Goal: Transaction & Acquisition: Purchase product/service

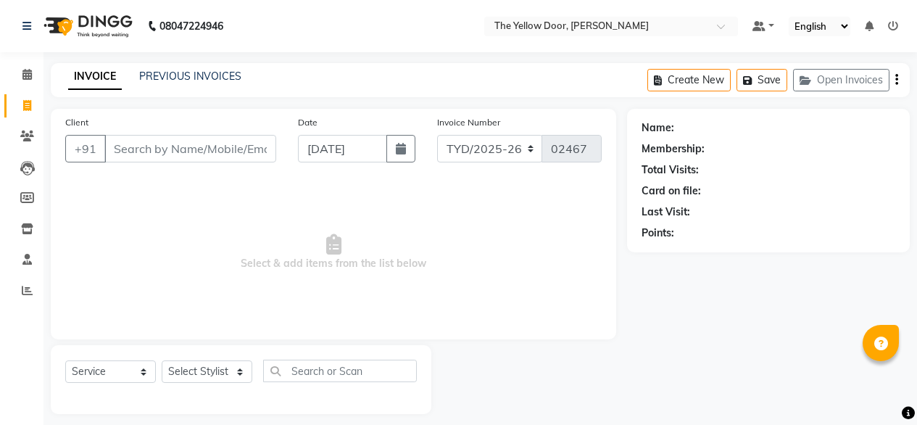
select select "service"
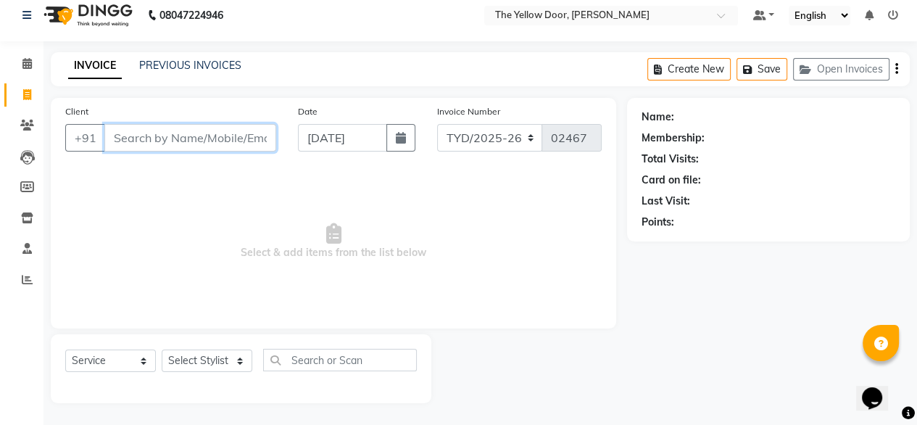
click at [152, 133] on input "Client" at bounding box center [190, 138] width 172 height 28
click at [226, 370] on select "Select Stylist [PERSON_NAME] [PERSON_NAME] [PERSON_NAME] Housekeeping Manager […" at bounding box center [207, 361] width 91 height 22
select select "41281"
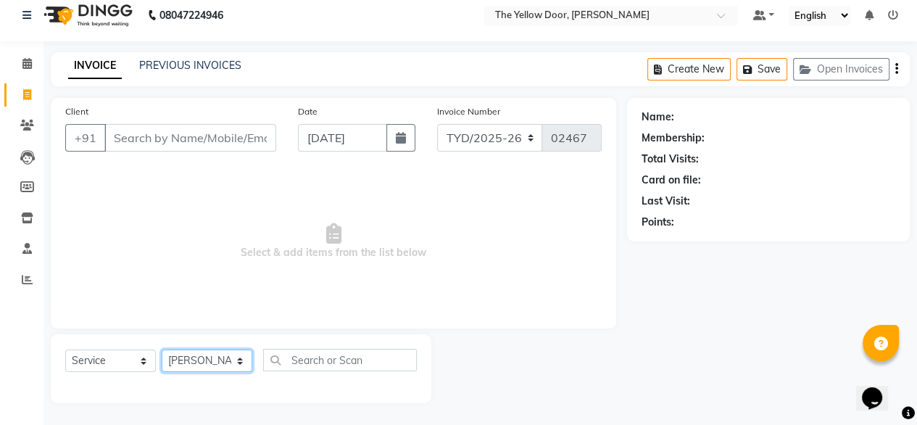
click at [162, 350] on select "Select Stylist [PERSON_NAME] [PERSON_NAME] [PERSON_NAME] Housekeeping Manager […" at bounding box center [207, 361] width 91 height 22
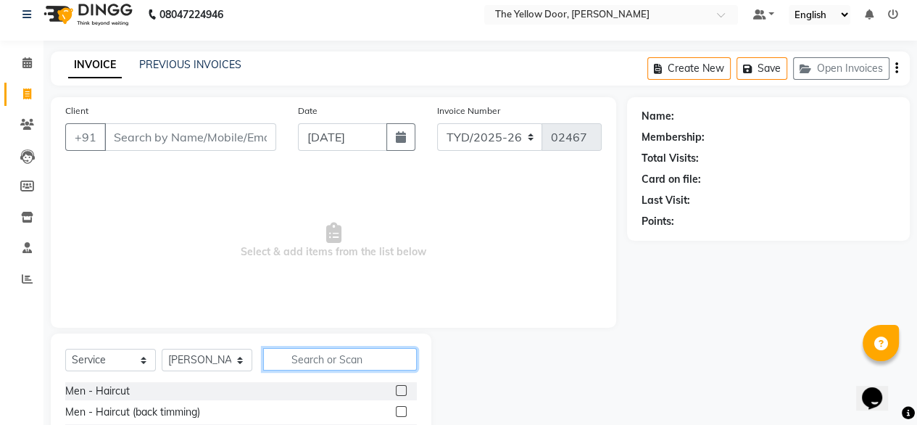
click at [351, 368] on input "text" at bounding box center [340, 359] width 154 height 22
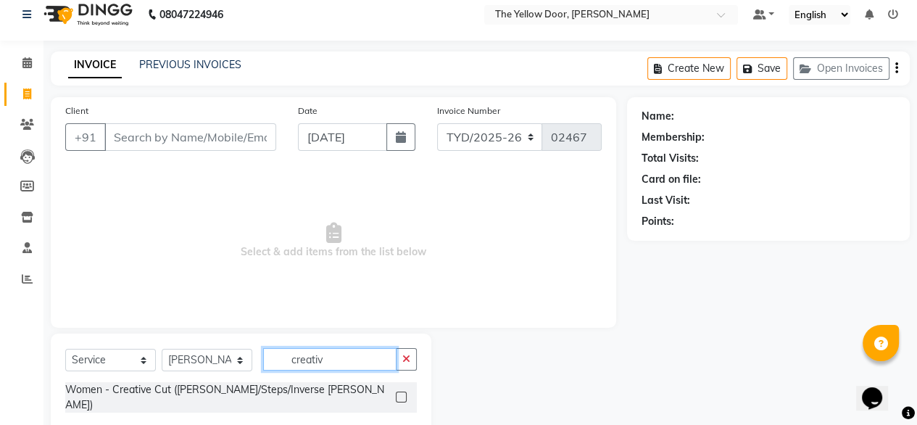
type input "creativ"
click at [400, 393] on label at bounding box center [401, 397] width 11 height 11
click at [400, 393] on input "checkbox" at bounding box center [400, 397] width 9 height 9
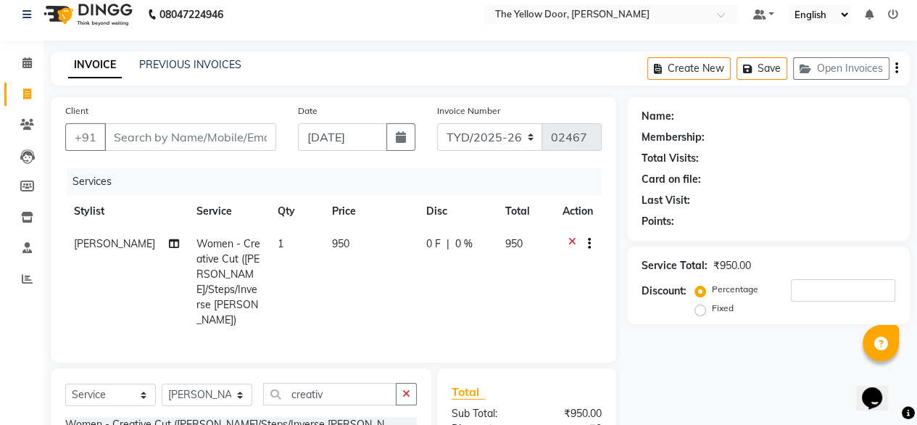
checkbox input "false"
click at [205, 137] on input "Client" at bounding box center [190, 137] width 172 height 28
type input "8"
type input "0"
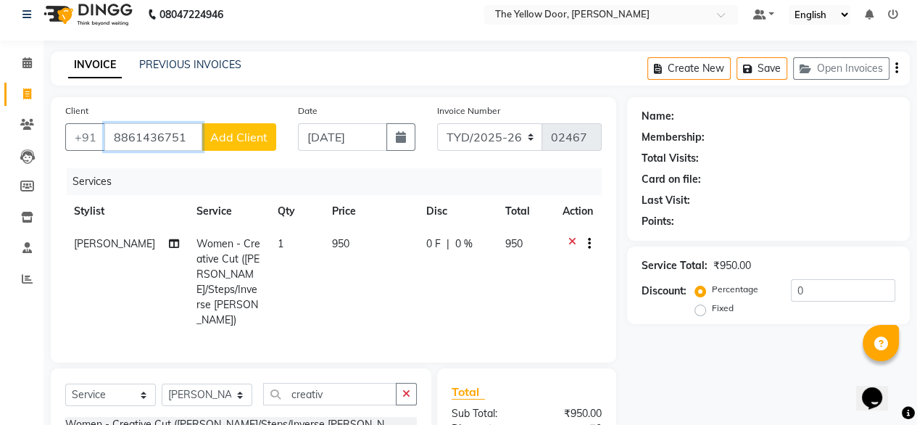
type input "8861436751"
click at [229, 143] on span "Add Client" at bounding box center [238, 137] width 57 height 15
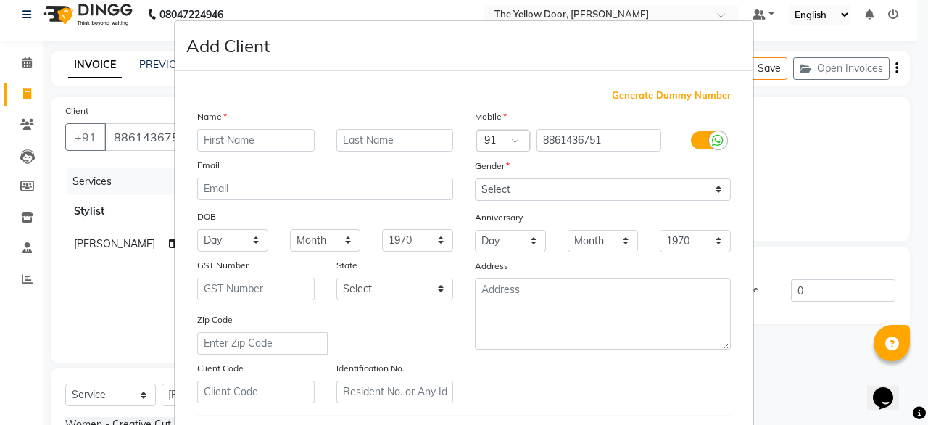
click at [229, 141] on input "text" at bounding box center [255, 140] width 117 height 22
type input "alon"
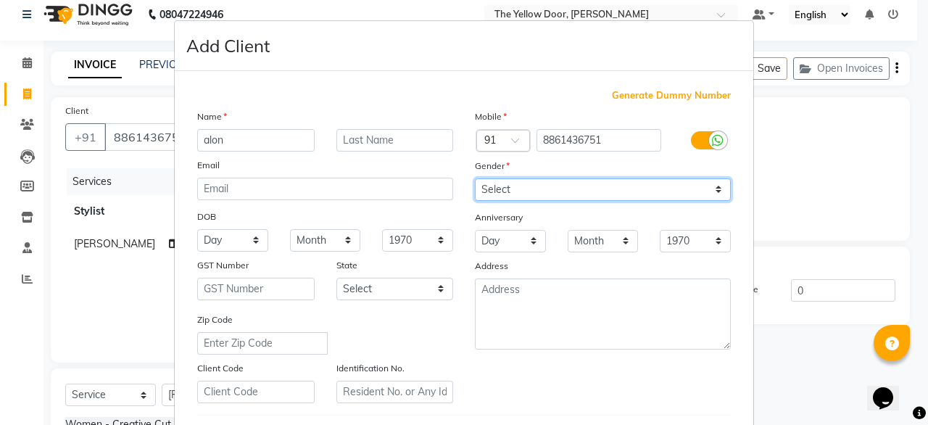
click at [506, 183] on select "Select [DEMOGRAPHIC_DATA] [DEMOGRAPHIC_DATA] Other Prefer Not To Say" at bounding box center [603, 189] width 256 height 22
select select "[DEMOGRAPHIC_DATA]"
click at [475, 179] on select "Select [DEMOGRAPHIC_DATA] [DEMOGRAPHIC_DATA] Other Prefer Not To Say" at bounding box center [603, 189] width 256 height 22
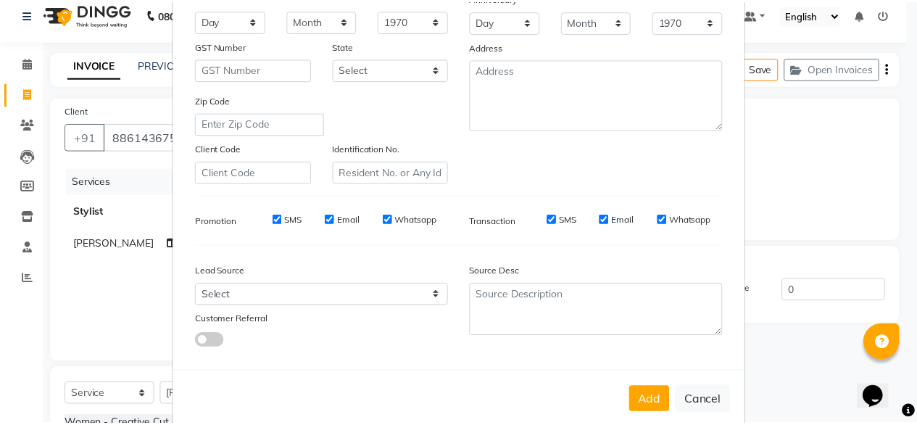
scroll to position [220, 0]
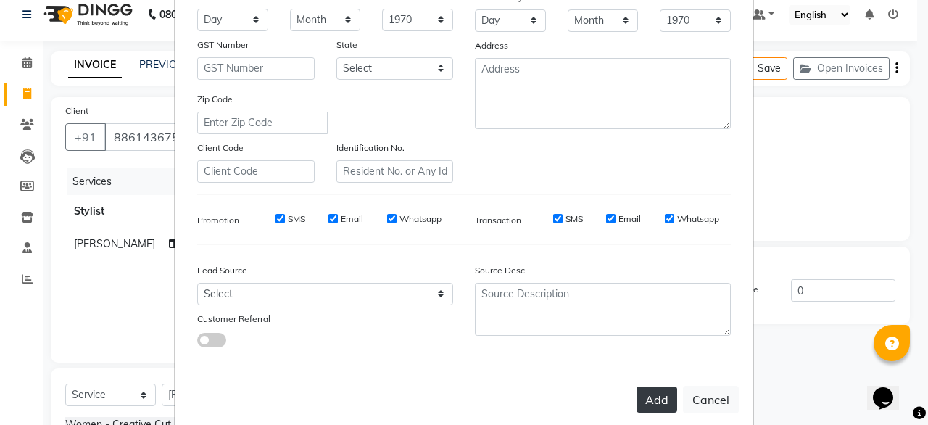
click at [656, 406] on button "Add" at bounding box center [657, 400] width 41 height 26
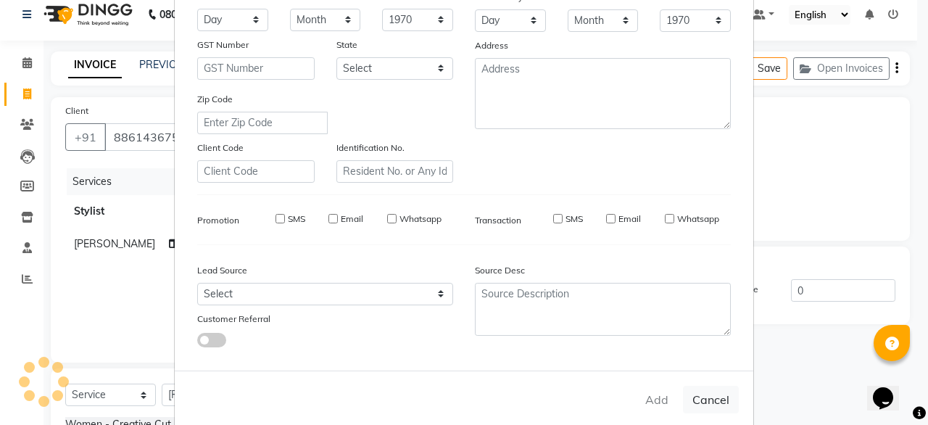
select select
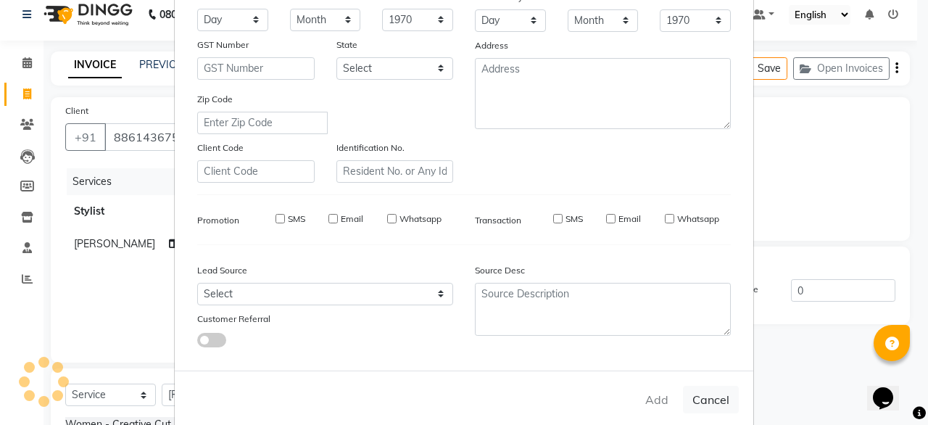
select select
checkbox input "false"
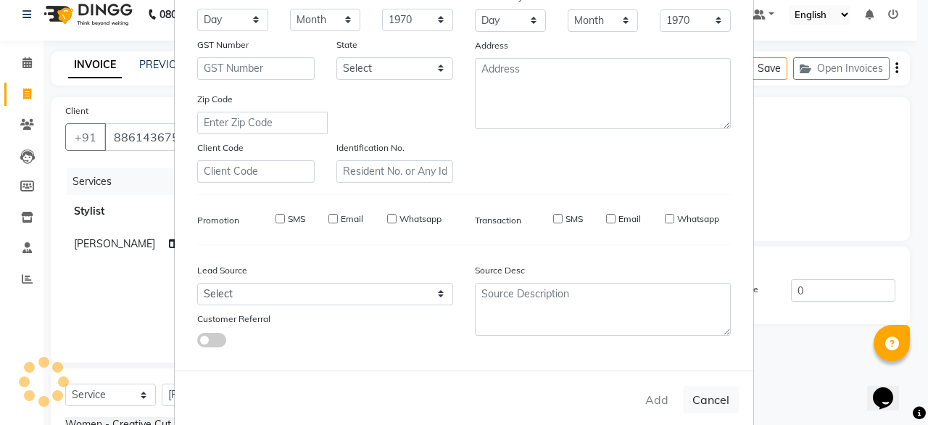
checkbox input "false"
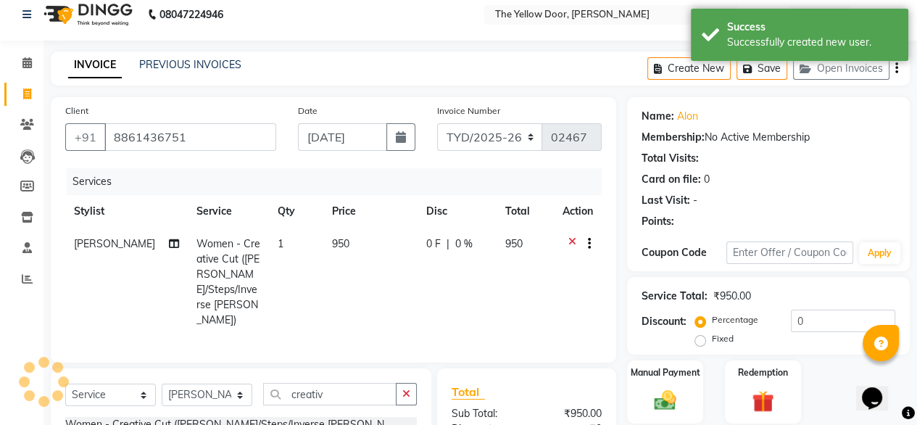
scroll to position [171, 0]
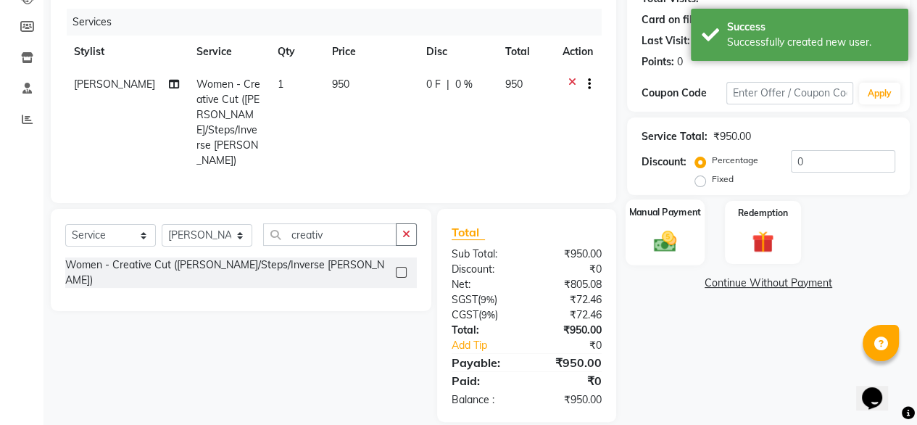
click at [642, 225] on div "Manual Payment" at bounding box center [665, 232] width 79 height 66
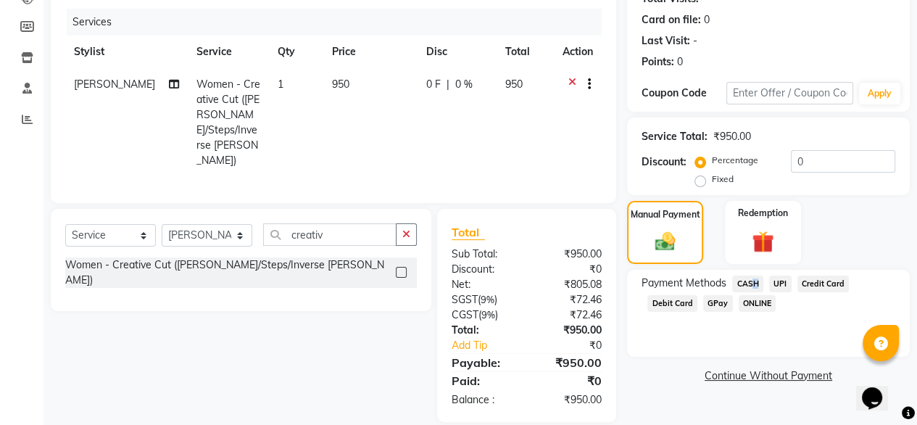
drag, startPoint x: 776, startPoint y: 288, endPoint x: 746, endPoint y: 284, distance: 30.1
click at [746, 284] on div "Payment Methods CASH UPI Credit Card Debit Card GPay ONLINE" at bounding box center [769, 295] width 254 height 39
click at [746, 284] on span "CASH" at bounding box center [747, 284] width 31 height 17
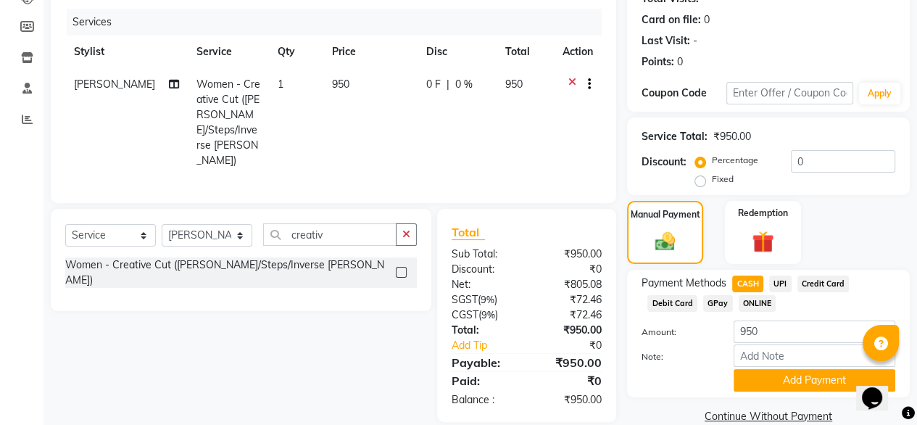
scroll to position [197, 0]
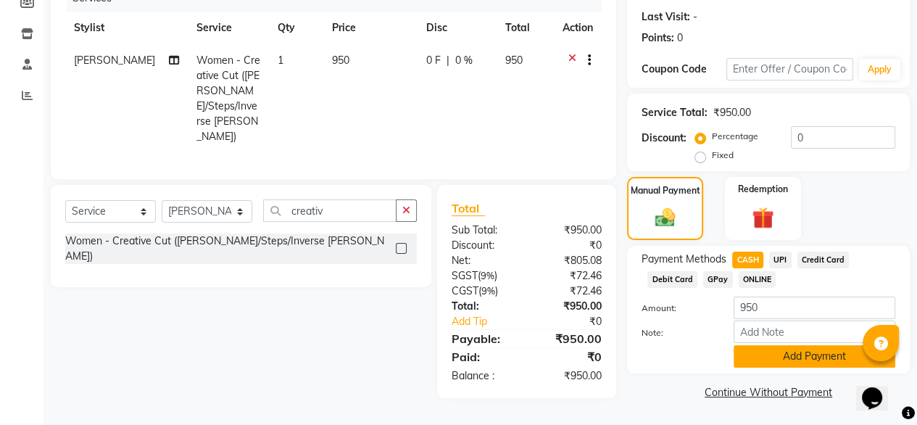
click at [798, 361] on button "Add Payment" at bounding box center [815, 356] width 162 height 22
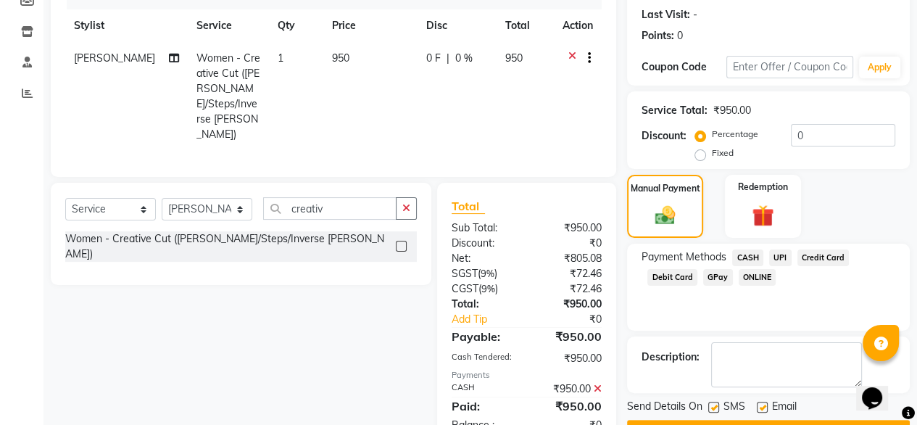
scroll to position [236, 0]
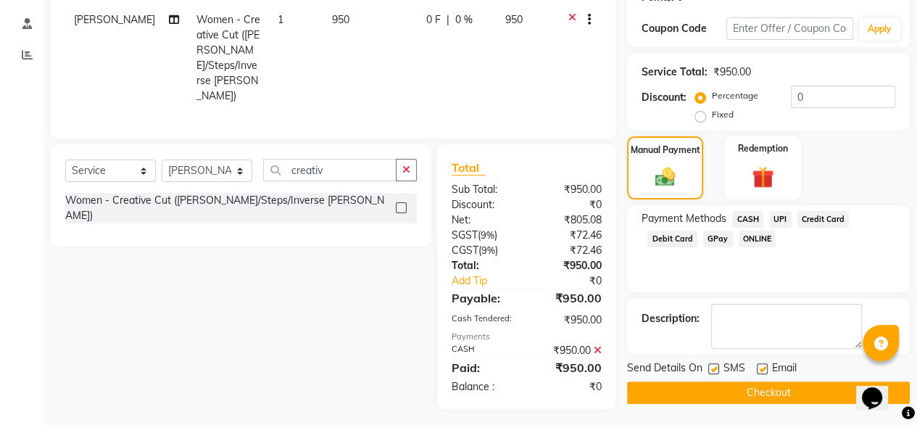
click at [763, 366] on label at bounding box center [762, 368] width 11 height 11
click at [763, 366] on input "checkbox" at bounding box center [761, 369] width 9 height 9
checkbox input "false"
click at [751, 392] on button "Checkout" at bounding box center [768, 392] width 283 height 22
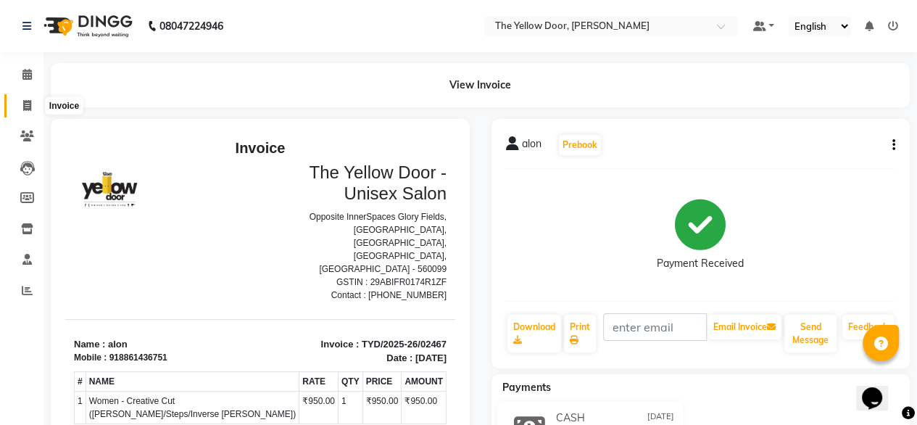
click at [26, 104] on icon at bounding box center [27, 105] width 8 height 11
select select "service"
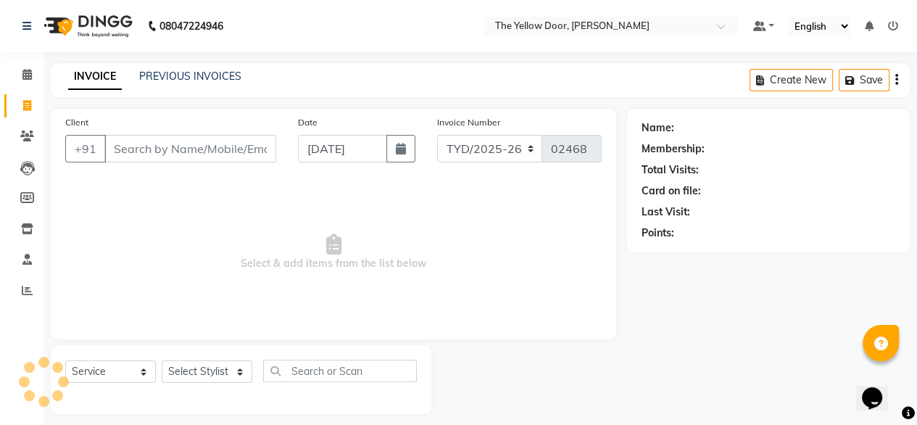
scroll to position [12, 0]
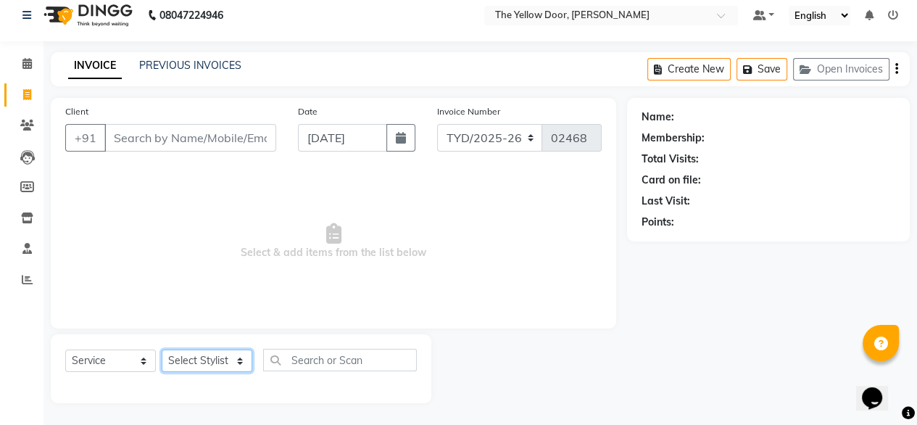
click at [220, 363] on select "Select Stylist" at bounding box center [207, 361] width 91 height 22
click at [230, 363] on select "Select Stylist" at bounding box center [207, 361] width 91 height 22
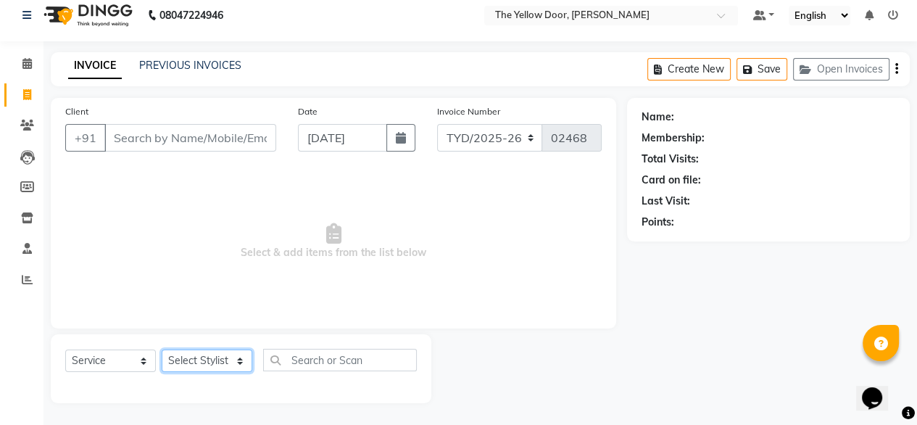
click at [230, 363] on select "Select Stylist" at bounding box center [207, 361] width 91 height 22
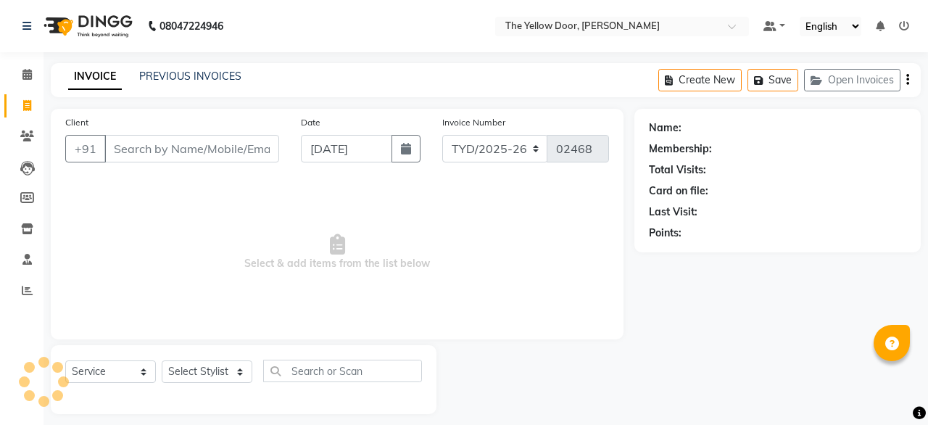
select select "service"
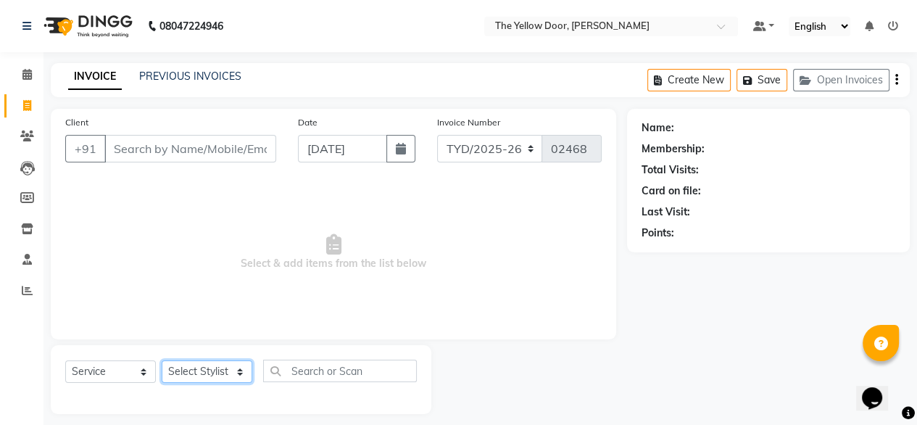
click at [238, 368] on select "Select Stylist [PERSON_NAME] [PERSON_NAME] [PERSON_NAME] Housekeeping Manager […" at bounding box center [207, 371] width 91 height 22
select select "41281"
click at [162, 361] on select "Select Stylist [PERSON_NAME] [PERSON_NAME] [PERSON_NAME] Housekeeping Manager […" at bounding box center [207, 371] width 91 height 22
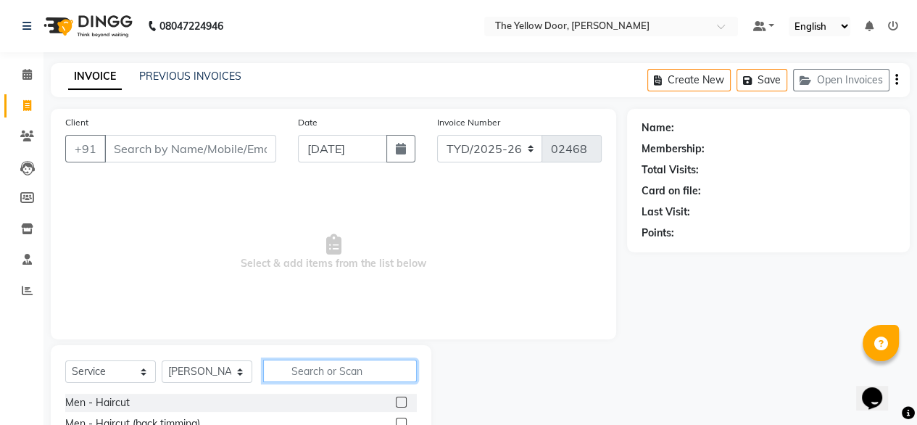
click at [342, 378] on input "text" at bounding box center [340, 371] width 154 height 22
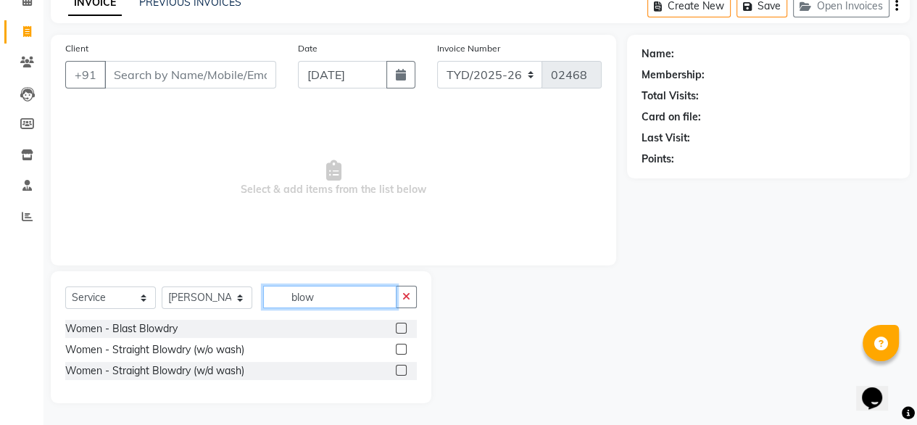
type input "blow"
click at [397, 352] on label at bounding box center [401, 349] width 11 height 11
click at [397, 352] on input "checkbox" at bounding box center [400, 349] width 9 height 9
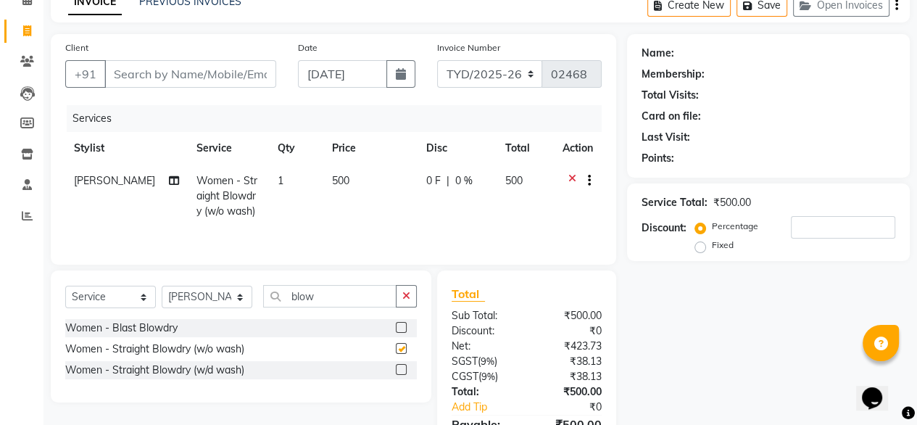
checkbox input "false"
click at [201, 79] on input "Client" at bounding box center [190, 74] width 172 height 28
type input "r"
type input "0"
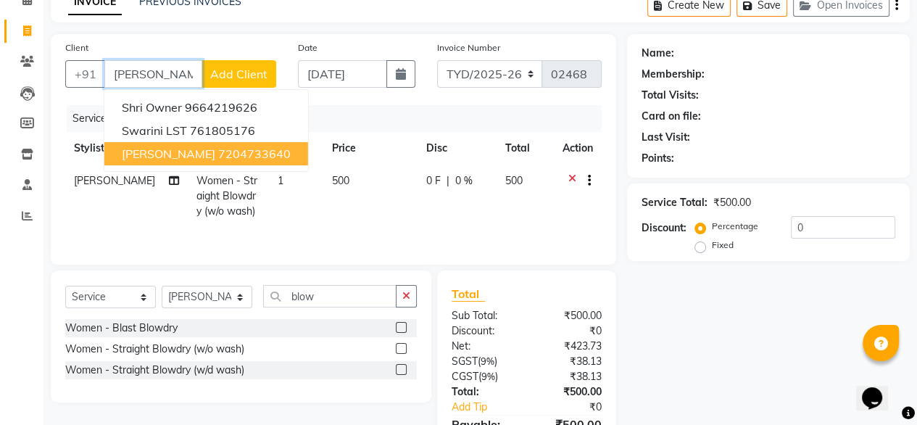
click at [136, 154] on span "Rini" at bounding box center [169, 153] width 94 height 15
type input "7204733640"
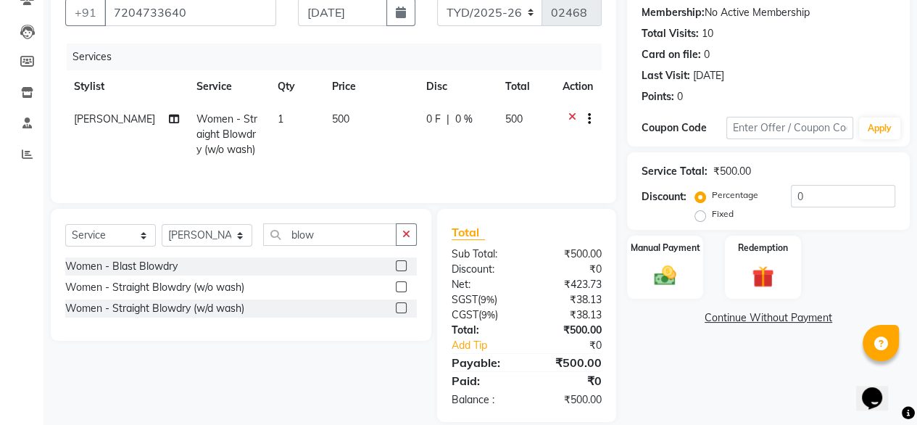
scroll to position [156, 0]
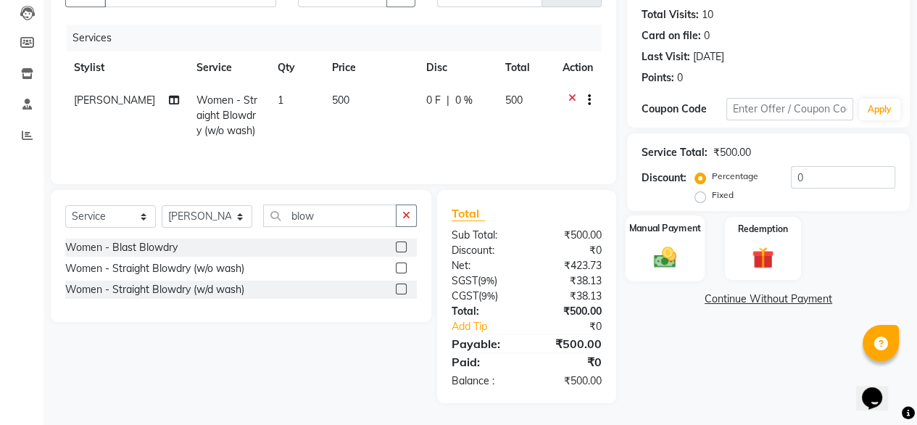
click at [678, 235] on div "Manual Payment" at bounding box center [665, 248] width 79 height 66
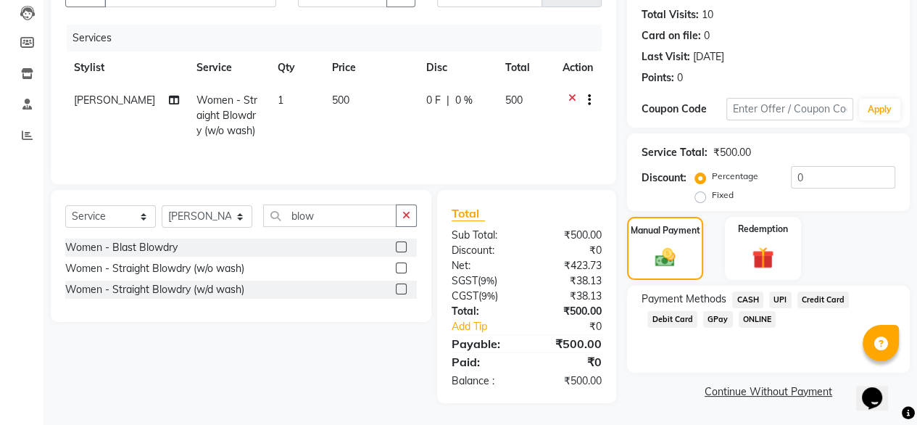
click at [748, 302] on span "CASH" at bounding box center [747, 300] width 31 height 17
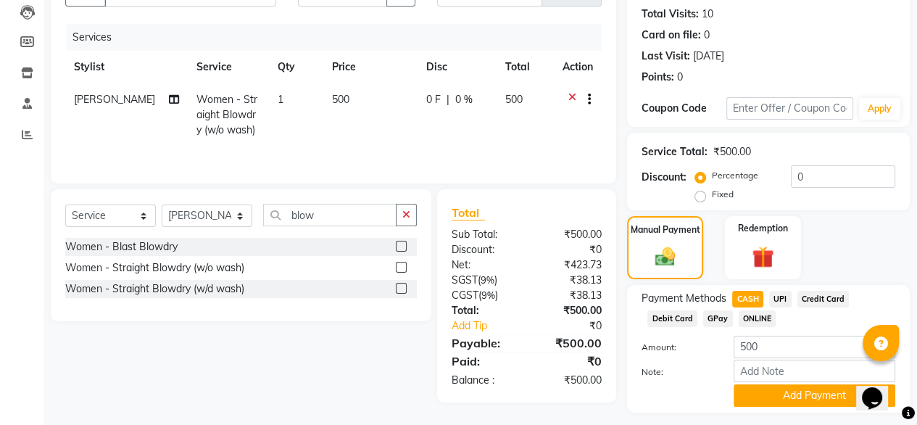
scroll to position [197, 0]
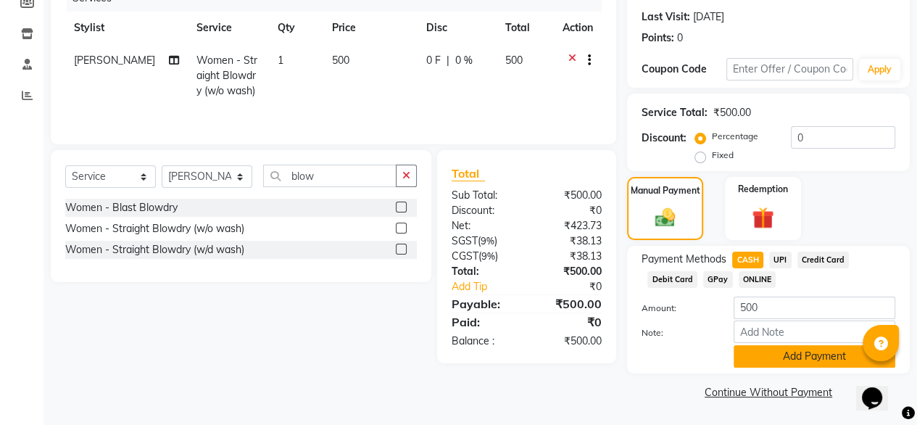
click at [803, 350] on button "Add Payment" at bounding box center [815, 356] width 162 height 22
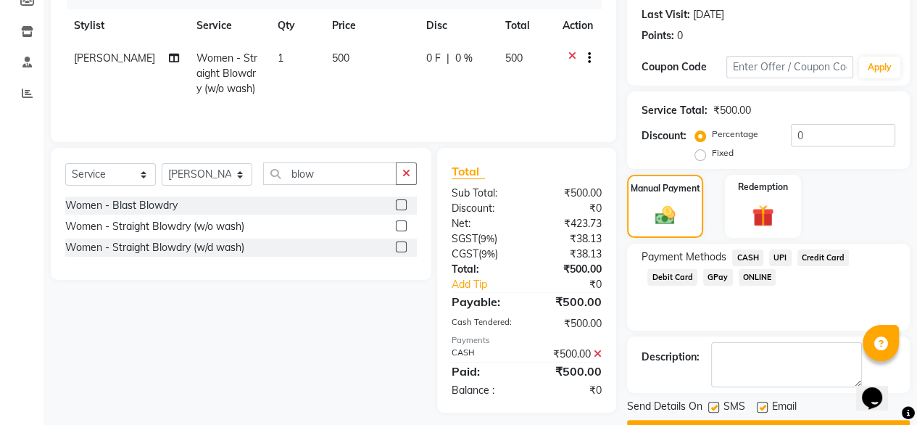
scroll to position [236, 0]
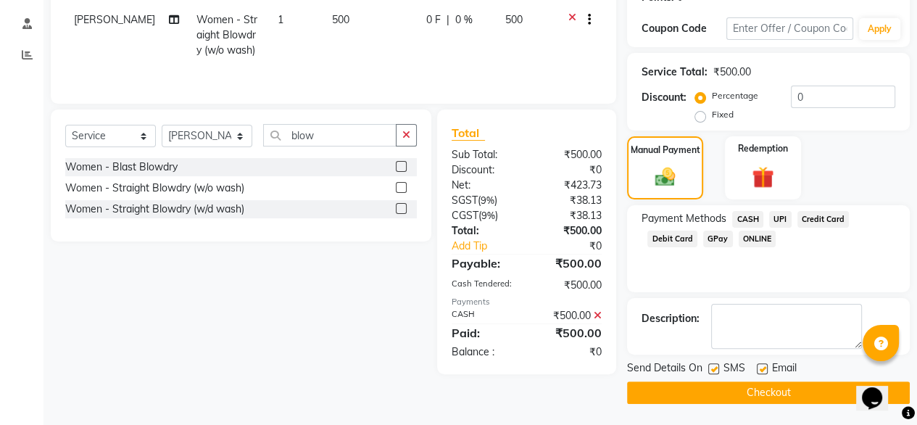
click at [763, 367] on label at bounding box center [762, 368] width 11 height 11
click at [763, 367] on input "checkbox" at bounding box center [761, 369] width 9 height 9
checkbox input "false"
click at [710, 368] on label at bounding box center [714, 368] width 11 height 11
click at [710, 368] on input "checkbox" at bounding box center [713, 369] width 9 height 9
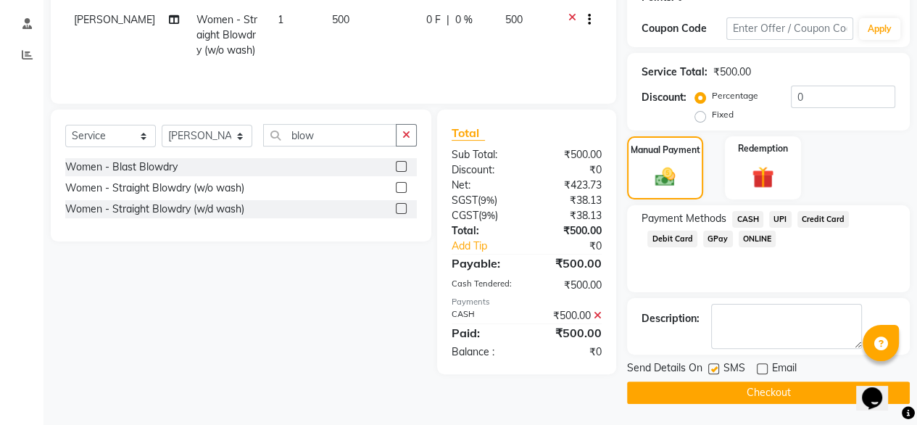
checkbox input "false"
click at [727, 395] on button "Checkout" at bounding box center [768, 392] width 283 height 22
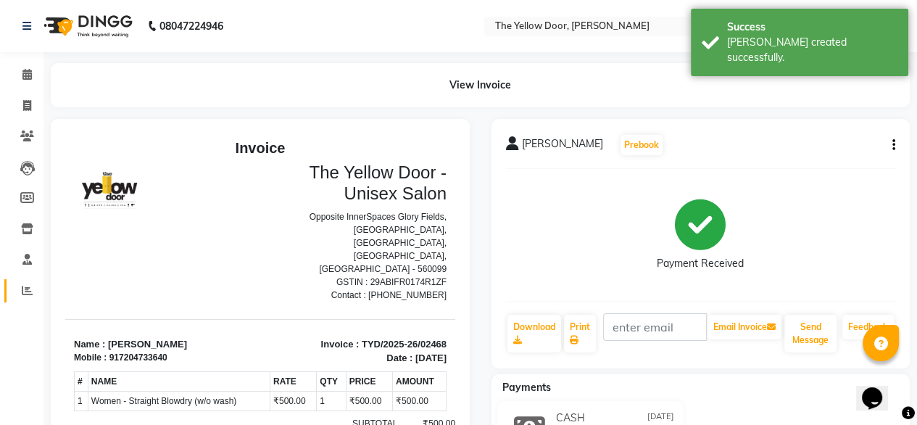
click at [25, 290] on icon at bounding box center [27, 290] width 11 height 11
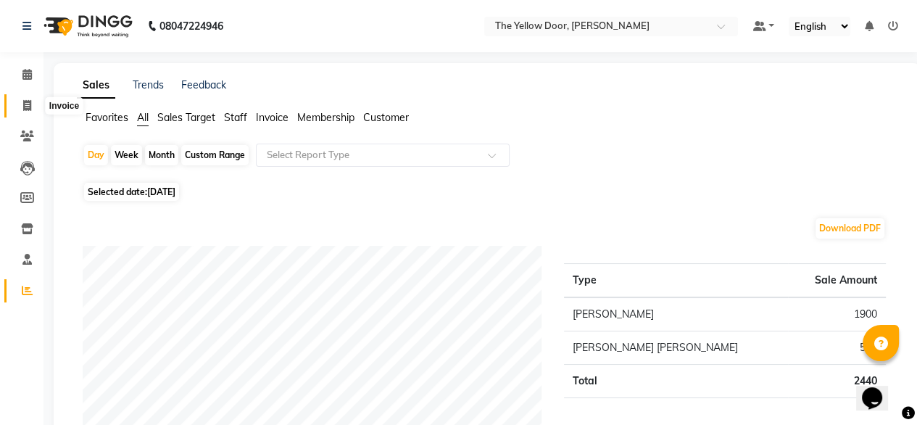
click at [23, 100] on icon at bounding box center [27, 105] width 8 height 11
select select "service"
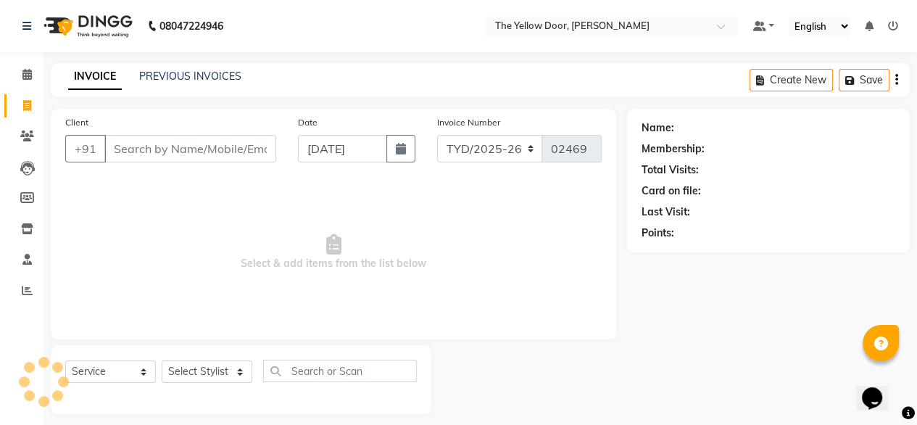
scroll to position [12, 0]
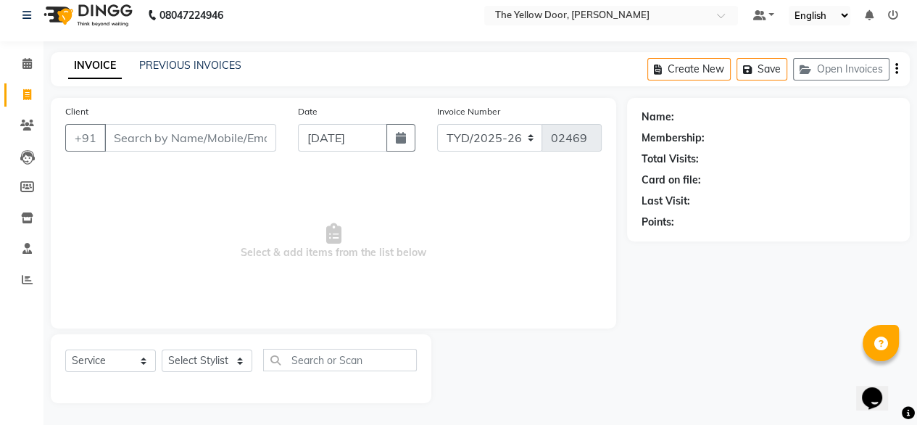
click at [217, 346] on div "Select Service Product Membership Package Voucher Prepaid Gift Card Select Styl…" at bounding box center [241, 368] width 381 height 69
click at [220, 346] on div "Select Service Product Membership Package Voucher Prepaid Gift Card Select Styl…" at bounding box center [241, 368] width 381 height 69
click at [238, 370] on select "Select Stylist [PERSON_NAME] [PERSON_NAME] [PERSON_NAME] Housekeeping Manager […" at bounding box center [207, 361] width 91 height 22
select select "71545"
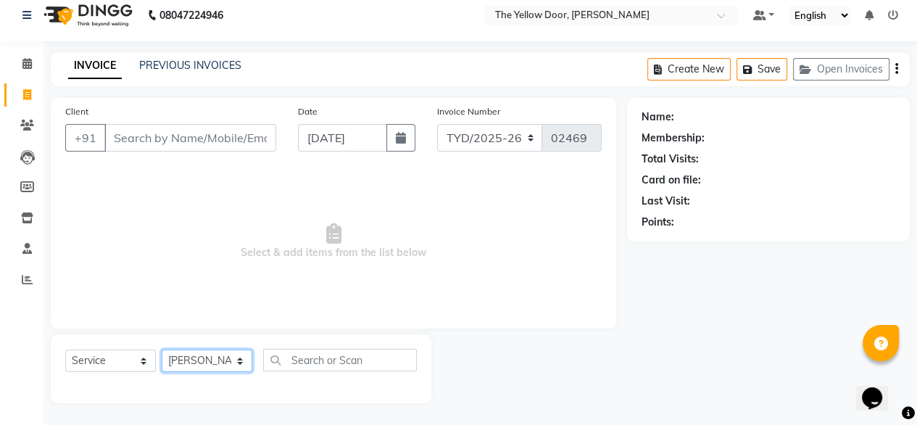
click at [162, 350] on select "Select Stylist [PERSON_NAME] [PERSON_NAME] [PERSON_NAME] Housekeeping Manager […" at bounding box center [207, 361] width 91 height 22
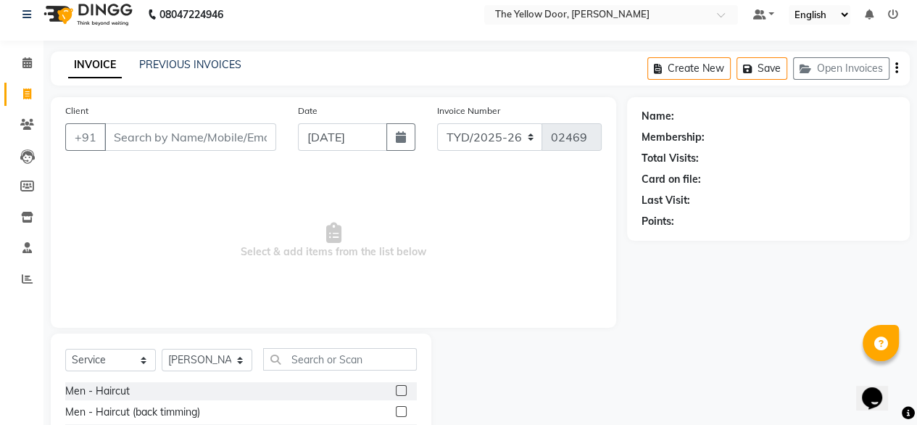
click at [396, 394] on label at bounding box center [401, 390] width 11 height 11
click at [396, 394] on input "checkbox" at bounding box center [400, 391] width 9 height 9
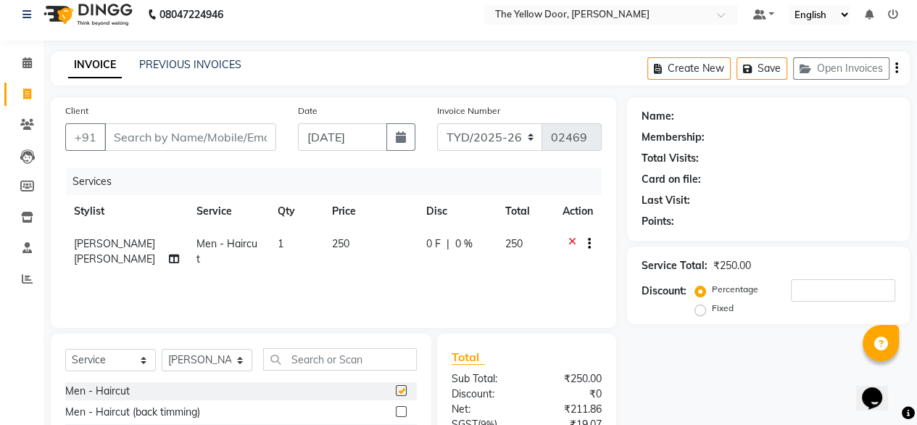
checkbox input "false"
click at [336, 366] on input "text" at bounding box center [340, 359] width 154 height 22
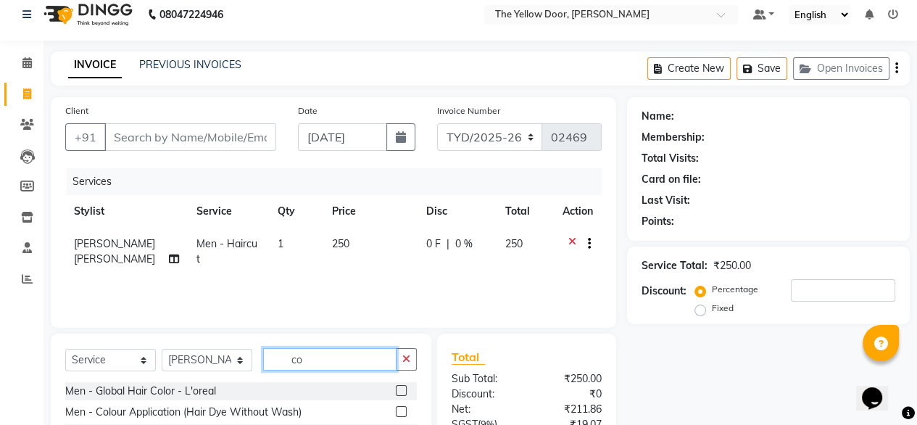
scroll to position [157, 0]
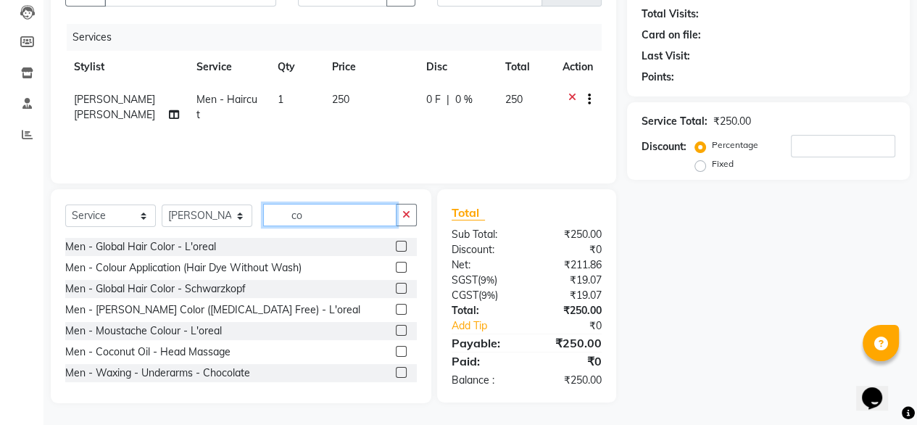
type input "co"
click at [396, 355] on label at bounding box center [401, 351] width 11 height 11
click at [396, 355] on input "checkbox" at bounding box center [400, 351] width 9 height 9
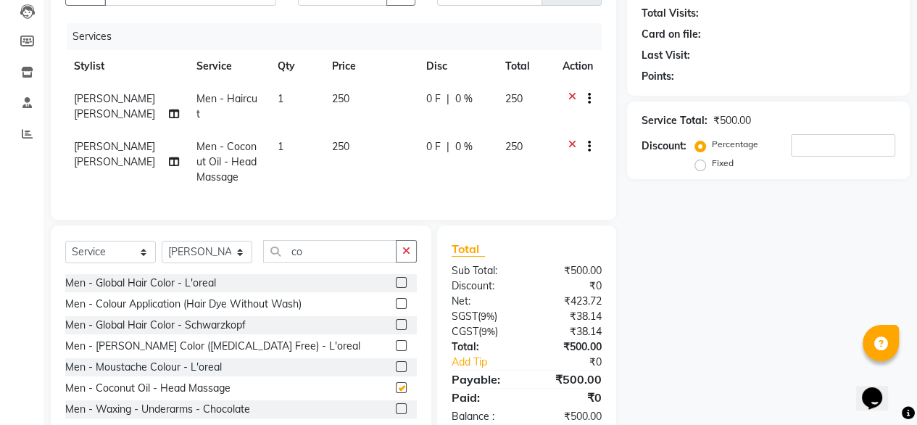
checkbox input "false"
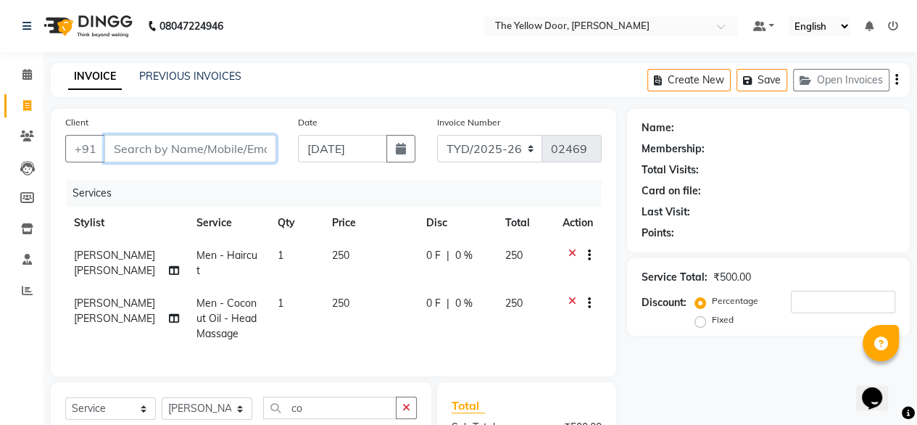
click at [215, 157] on input "Client" at bounding box center [190, 149] width 172 height 28
type input "d"
type input "0"
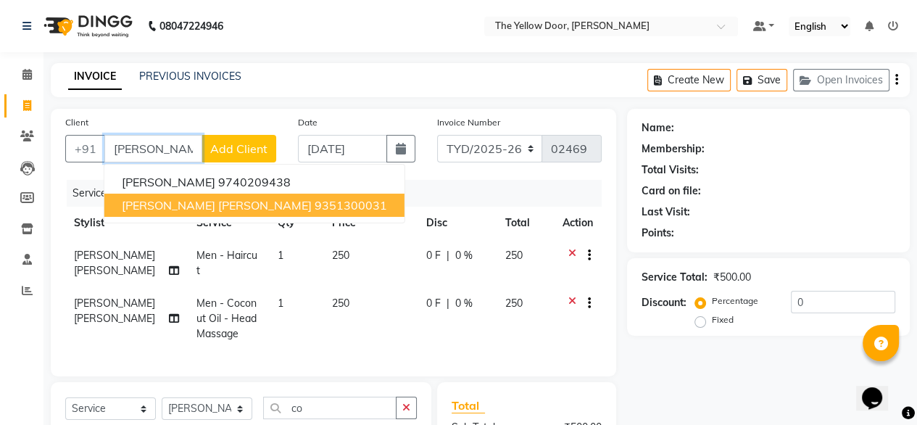
click at [191, 210] on span "deena deena" at bounding box center [217, 205] width 190 height 15
type input "9351300031"
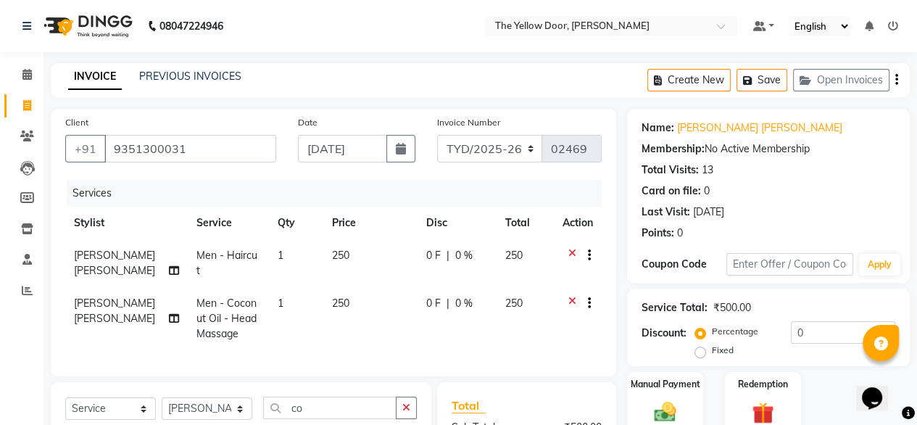
scroll to position [192, 0]
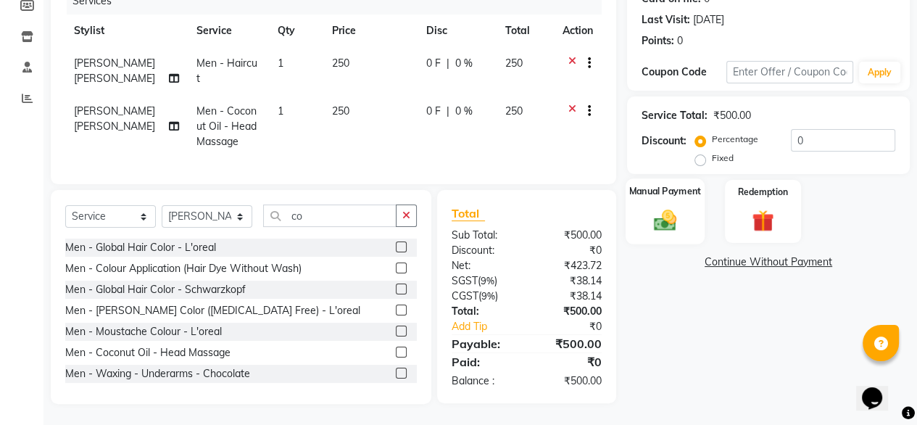
click at [659, 212] on img at bounding box center [665, 220] width 37 height 26
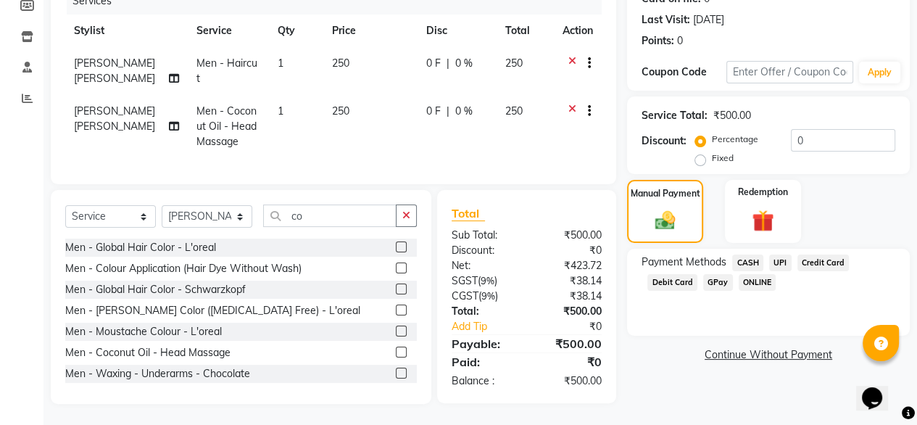
click at [780, 267] on span "UPI" at bounding box center [780, 263] width 22 height 17
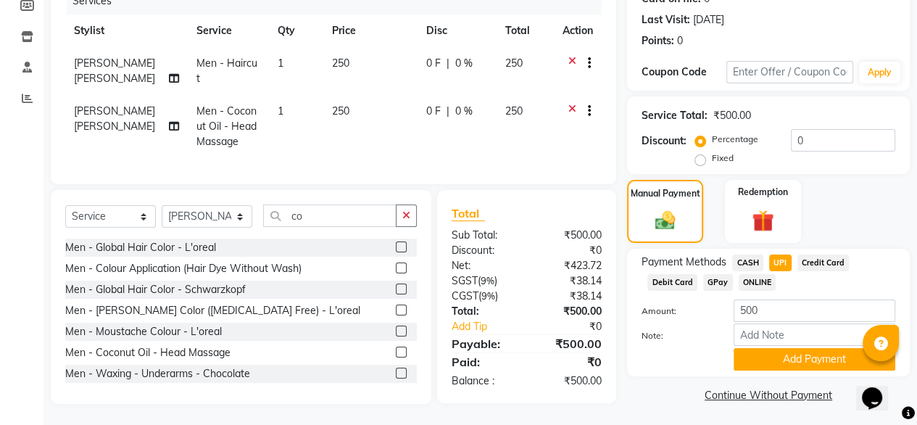
click at [793, 372] on div "Payment Methods CASH UPI Credit Card Debit Card GPay ONLINE Amount: 500 Note: A…" at bounding box center [768, 313] width 283 height 128
click at [801, 367] on button "Add Payment" at bounding box center [815, 359] width 162 height 22
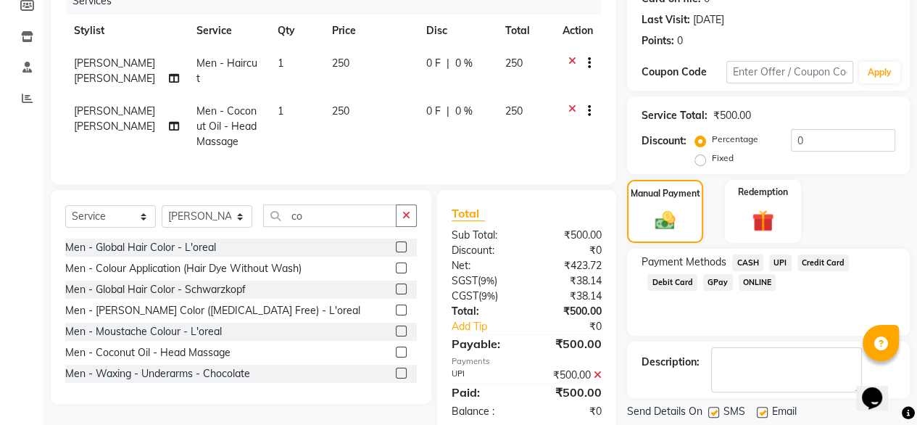
scroll to position [236, 0]
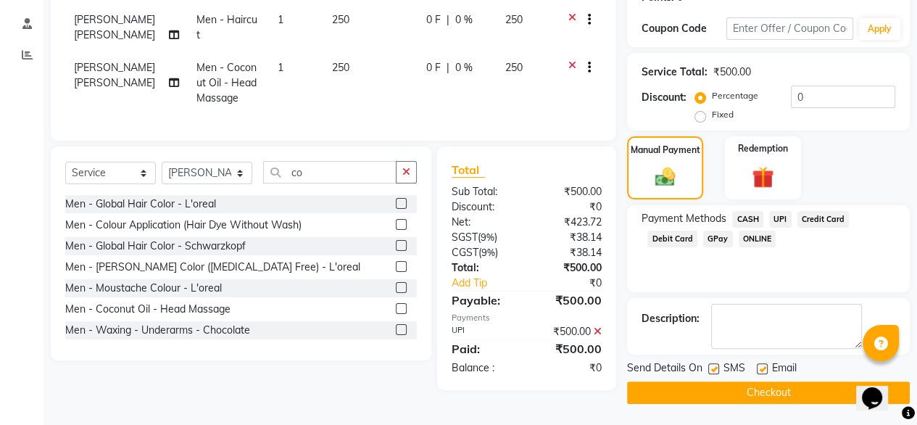
click at [756, 399] on button "Checkout" at bounding box center [768, 392] width 283 height 22
